Goal: Task Accomplishment & Management: Manage account settings

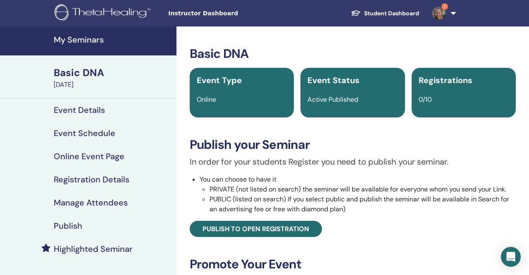
click at [95, 176] on h4 "Registration Details" at bounding box center [92, 179] width 76 height 10
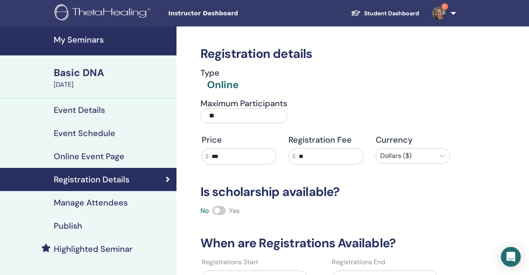
click at [217, 115] on input "**" at bounding box center [243, 115] width 87 height 15
type input "*"
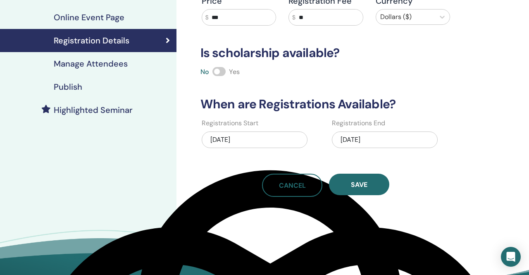
scroll to position [144, 0]
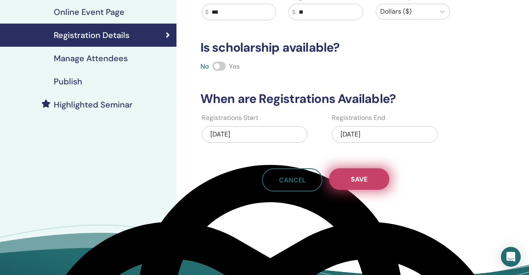
type input "*"
click at [359, 178] on span "Save" at bounding box center [359, 179] width 17 height 9
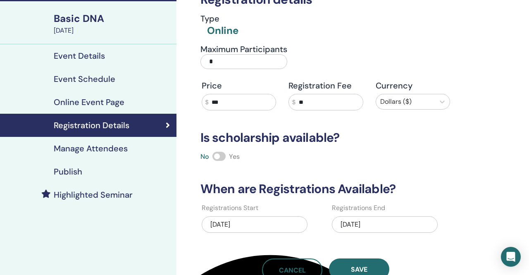
scroll to position [0, 0]
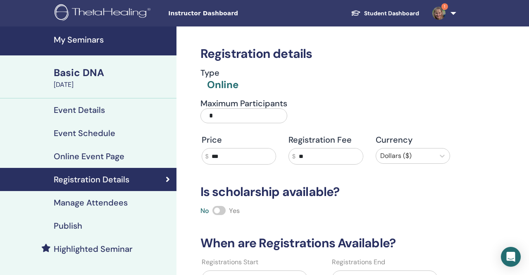
click at [93, 110] on h4 "Event Details" at bounding box center [79, 110] width 51 height 10
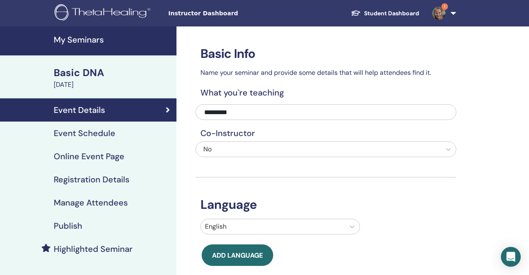
click at [448, 10] on span "1" at bounding box center [439, 13] width 20 height 7
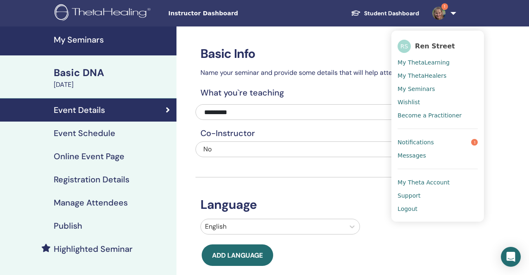
click at [422, 142] on span "Notifications" at bounding box center [416, 141] width 36 height 7
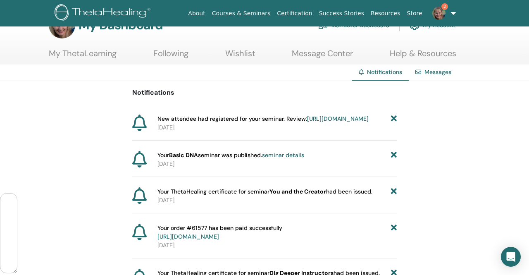
scroll to position [1015, 0]
click at [307, 122] on link "https://member.thetahealing.com/instructor/seminar/376428/attendees" at bounding box center [338, 118] width 62 height 7
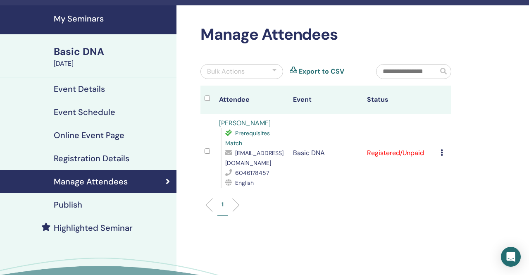
scroll to position [20, 0]
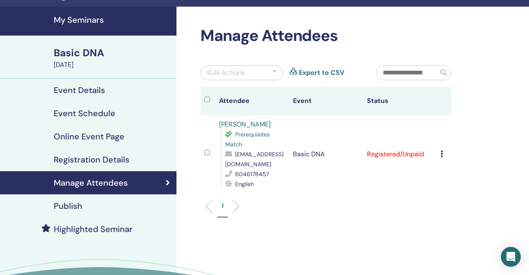
click at [81, 53] on div "Basic DNA" at bounding box center [113, 53] width 118 height 14
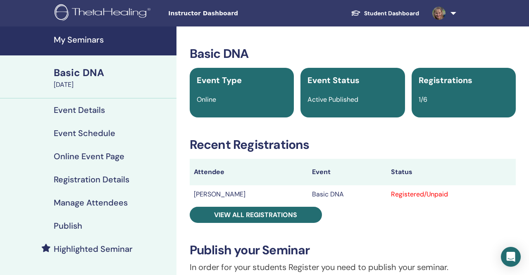
click at [94, 41] on h4 "My Seminars" at bounding box center [113, 40] width 118 height 10
